Goal: Check status: Check status

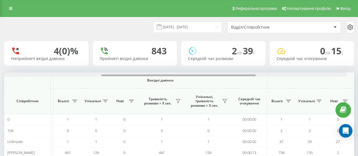
scroll to position [0, 243]
click at [256, 74] on div at bounding box center [179, 75] width 350 height 4
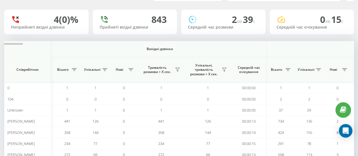
scroll to position [57, 0]
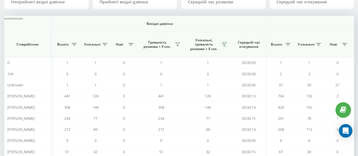
click at [223, 44] on icon at bounding box center [224, 44] width 5 height 5
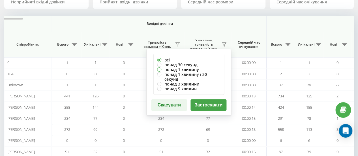
click at [170, 69] on label "понад 1 хвилину" at bounding box center [188, 69] width 63 height 5
radio input "true"
click at [212, 99] on button "Застосувати" at bounding box center [209, 104] width 36 height 11
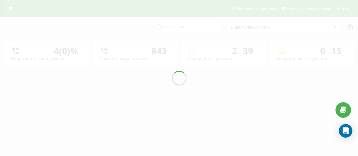
scroll to position [0, 0]
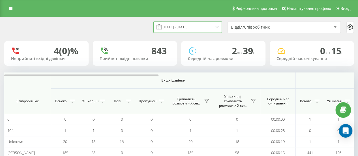
click at [181, 27] on input "[DATE] - [DATE]" at bounding box center [188, 27] width 69 height 11
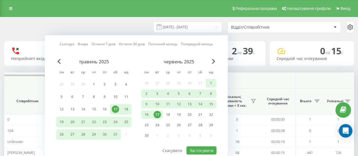
click at [67, 45] on link "Сьогодні" at bounding box center [67, 43] width 15 height 5
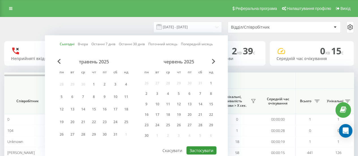
drag, startPoint x: 197, startPoint y: 150, endPoint x: 191, endPoint y: 148, distance: 6.6
click at [196, 149] on button "Застосувати" at bounding box center [202, 151] width 30 height 8
type input "[DATE] - [DATE]"
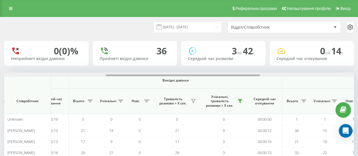
scroll to position [0, 228]
drag, startPoint x: 99, startPoint y: 76, endPoint x: 200, endPoint y: 78, distance: 101.2
click at [200, 78] on div "Вхідні дзвінки Вихідні дзвінки Всі дзвінки Співробітник Всього Унікальні Нові П…" at bounding box center [179, 149] width 350 height 153
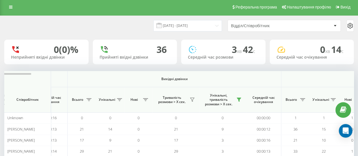
scroll to position [0, 0]
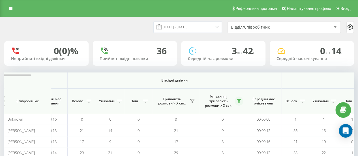
click at [239, 101] on icon at bounding box center [239, 101] width 4 height 4
click at [247, 80] on span "Вихідні дзвінки" at bounding box center [174, 80] width 187 height 5
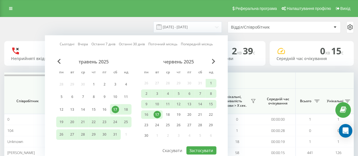
click at [99, 45] on link "Останні 7 днів" at bounding box center [104, 43] width 24 height 5
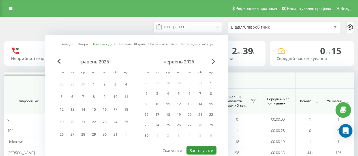
click at [196, 150] on button "Застосувати" at bounding box center [202, 151] width 30 height 8
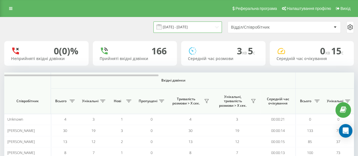
click at [177, 28] on input "[DATE] - [DATE]" at bounding box center [188, 27] width 69 height 11
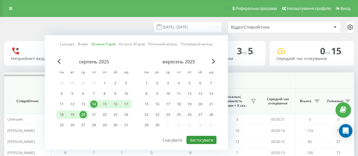
drag, startPoint x: 201, startPoint y: 139, endPoint x: 194, endPoint y: 136, distance: 7.5
click at [199, 139] on button "Застосувати" at bounding box center [202, 140] width 30 height 8
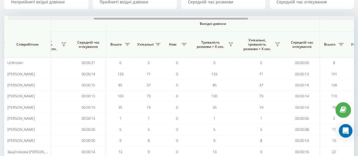
scroll to position [0, 204]
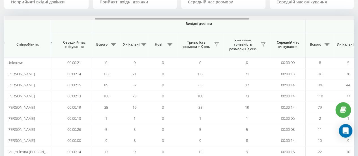
drag, startPoint x: 148, startPoint y: 19, endPoint x: 239, endPoint y: 25, distance: 90.6
click at [239, 25] on div "Вхідні дзвінки Вихідні дзвінки Всі дзвінки Співробітник Всього Унікальні Нові П…" at bounding box center [179, 92] width 350 height 153
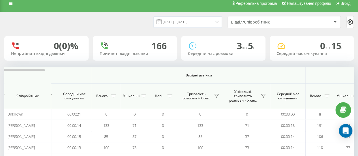
scroll to position [0, 0]
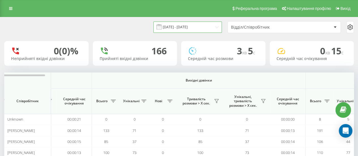
click at [182, 27] on input "[DATE] - [DATE]" at bounding box center [188, 27] width 69 height 11
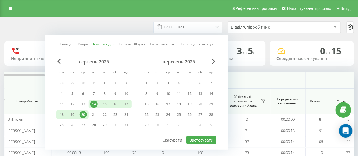
drag, startPoint x: 68, startPoint y: 44, endPoint x: 72, endPoint y: 52, distance: 9.4
click at [68, 44] on link "Сьогодні" at bounding box center [67, 43] width 15 height 5
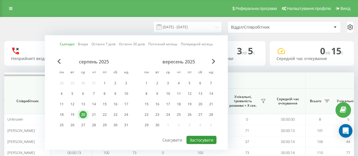
click at [210, 141] on button "Застосувати" at bounding box center [202, 140] width 30 height 8
type input "[DATE] - [DATE]"
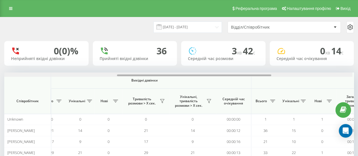
drag, startPoint x: 82, startPoint y: 75, endPoint x: 167, endPoint y: 74, distance: 85.6
click at [167, 74] on div at bounding box center [178, 75] width 350 height 4
click at [210, 100] on icon at bounding box center [210, 101] width 5 height 5
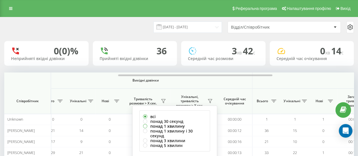
click at [165, 125] on label "понад 1 хвилину" at bounding box center [174, 126] width 63 height 5
radio input "true"
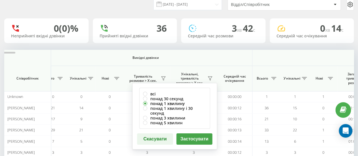
scroll to position [28, 0]
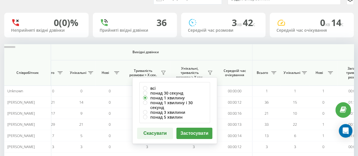
click at [200, 128] on button "Застосувати" at bounding box center [195, 133] width 36 height 11
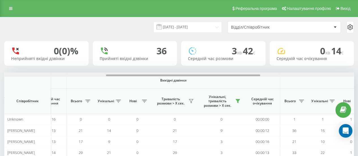
drag, startPoint x: 137, startPoint y: 77, endPoint x: 234, endPoint y: 75, distance: 97.5
click at [235, 75] on div at bounding box center [183, 76] width 154 height 2
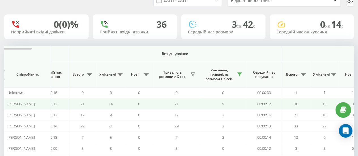
scroll to position [28, 0]
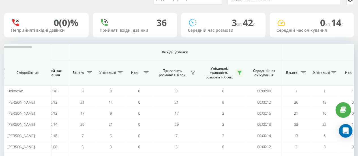
click at [239, 71] on icon at bounding box center [240, 73] width 4 height 4
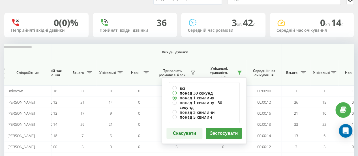
click at [205, 92] on label "понад 30 секунд" at bounding box center [204, 93] width 63 height 5
radio input "true"
click at [219, 130] on button "Застосувати" at bounding box center [224, 133] width 36 height 11
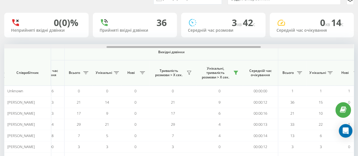
drag, startPoint x: 150, startPoint y: 47, endPoint x: 248, endPoint y: 62, distance: 99.2
click at [252, 44] on div at bounding box center [179, 46] width 350 height 4
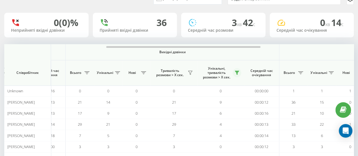
click at [238, 72] on icon at bounding box center [237, 73] width 4 height 4
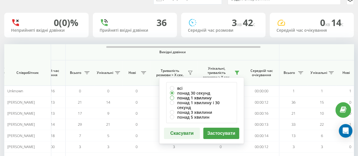
click at [186, 97] on label "понад 1 хвилину" at bounding box center [201, 98] width 63 height 5
radio input "true"
click at [224, 128] on button "Застосувати" at bounding box center [221, 133] width 36 height 11
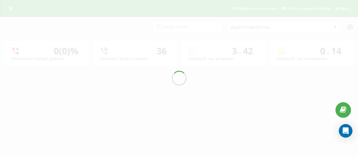
scroll to position [0, 0]
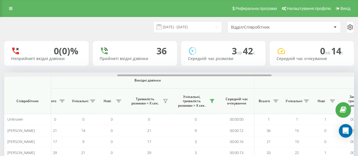
drag, startPoint x: 146, startPoint y: 75, endPoint x: 245, endPoint y: 60, distance: 100.3
click at [252, 64] on div "[DATE] - [DATE] Відділ/Співробітник 0 (0)% Неприйняті вхідні дзвінки 36 Прийнят…" at bounding box center [179, 129] width 350 height 224
